Goal: Information Seeking & Learning: Learn about a topic

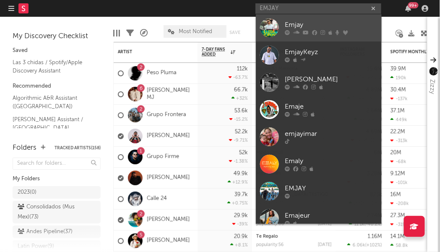
type input "EMJAY"
click at [306, 18] on link "Emjay" at bounding box center [319, 27] width 126 height 27
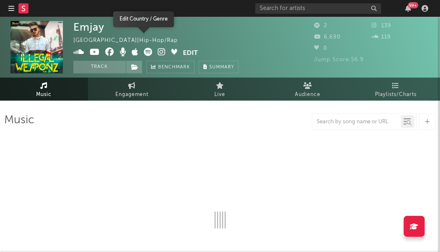
select select "1w"
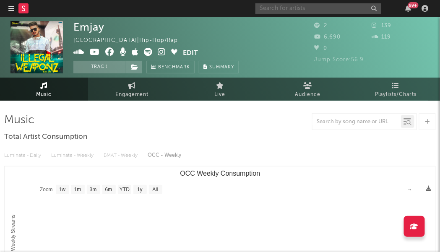
click at [319, 5] on input "text" at bounding box center [318, 8] width 126 height 10
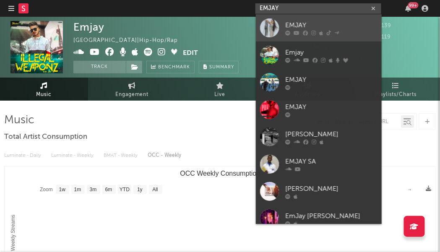
type input "EMJAY"
click at [303, 17] on link "EMJAY" at bounding box center [319, 27] width 126 height 27
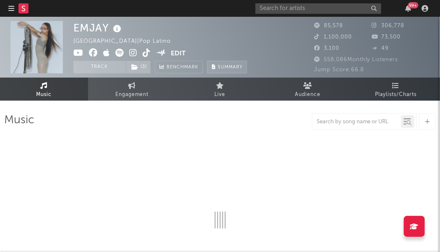
select select "6m"
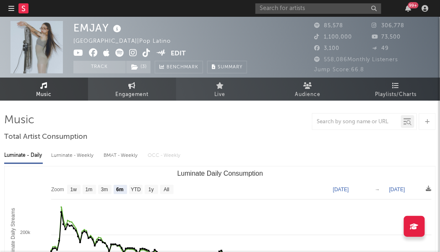
click at [135, 95] on span "Engagement" at bounding box center [132, 95] width 34 height 10
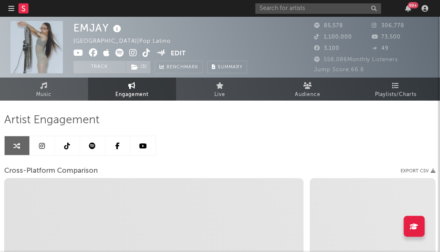
select select "1w"
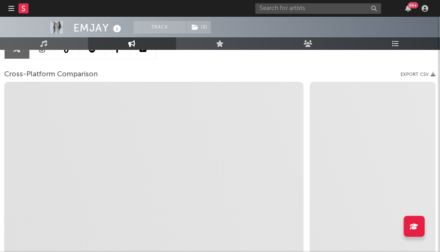
scroll to position [97, 0]
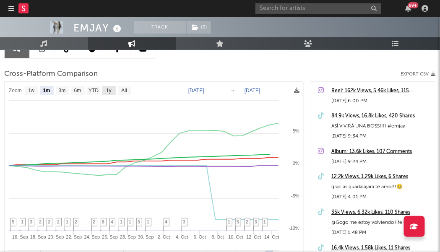
click at [106, 89] on text "1y" at bounding box center [108, 91] width 5 height 6
select select "1y"
type input "[DATE]"
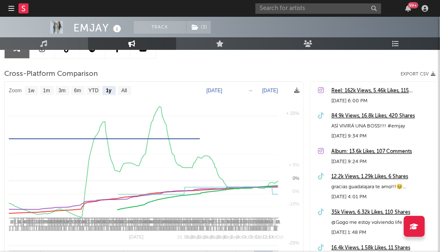
select select "1y"
